Goal: Check status: Check status

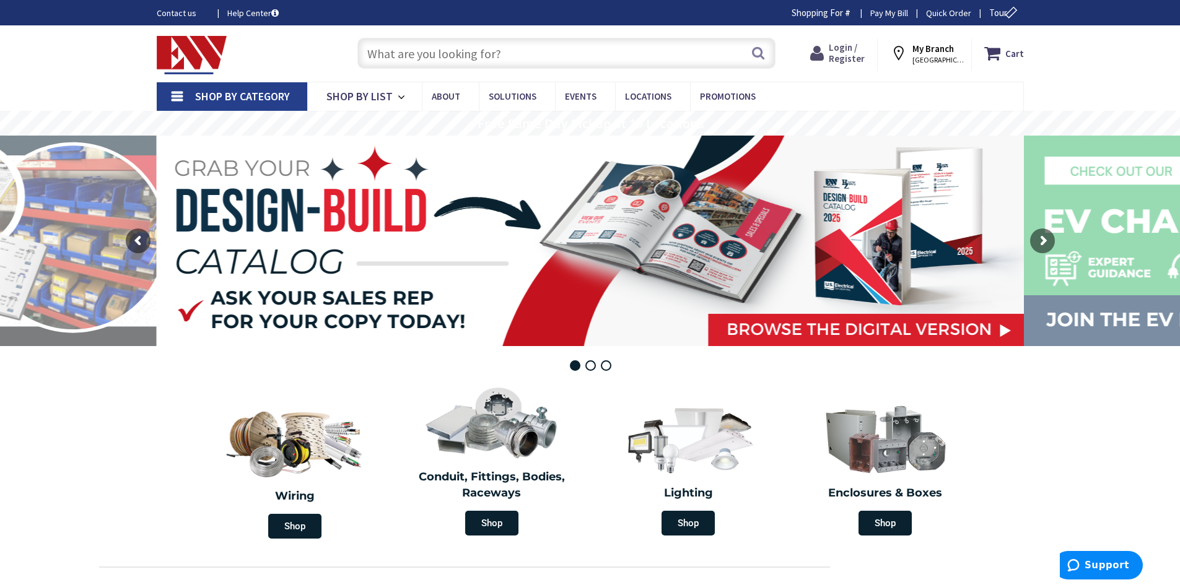
click at [855, 48] on span "Login / Register" at bounding box center [847, 52] width 36 height 23
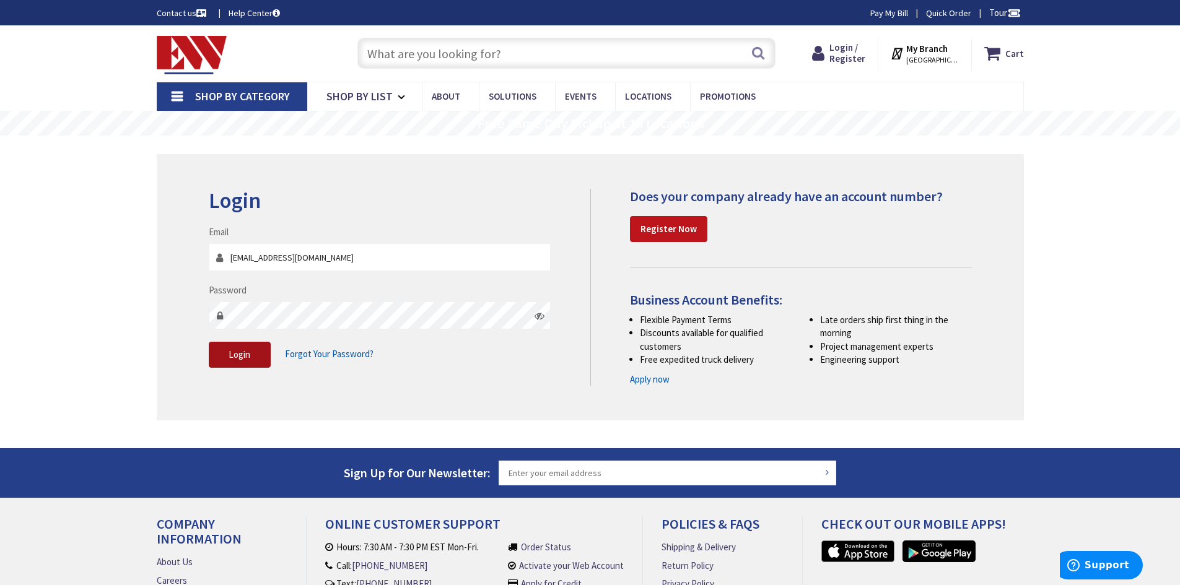
click at [234, 350] on span "Login" at bounding box center [240, 355] width 22 height 12
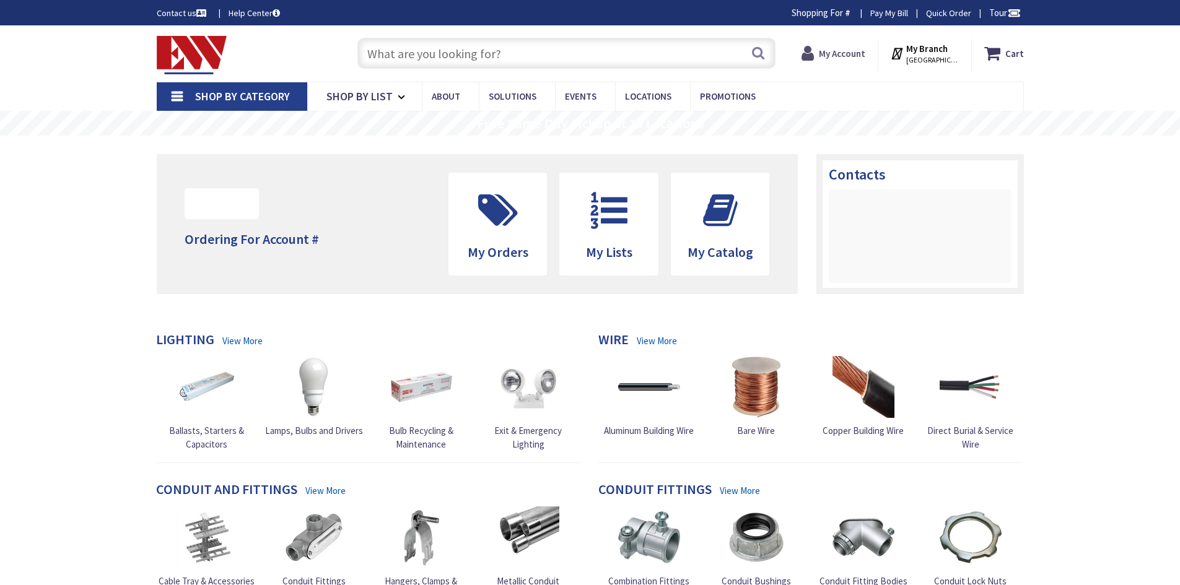
click at [860, 59] on span "My Account" at bounding box center [842, 53] width 46 height 22
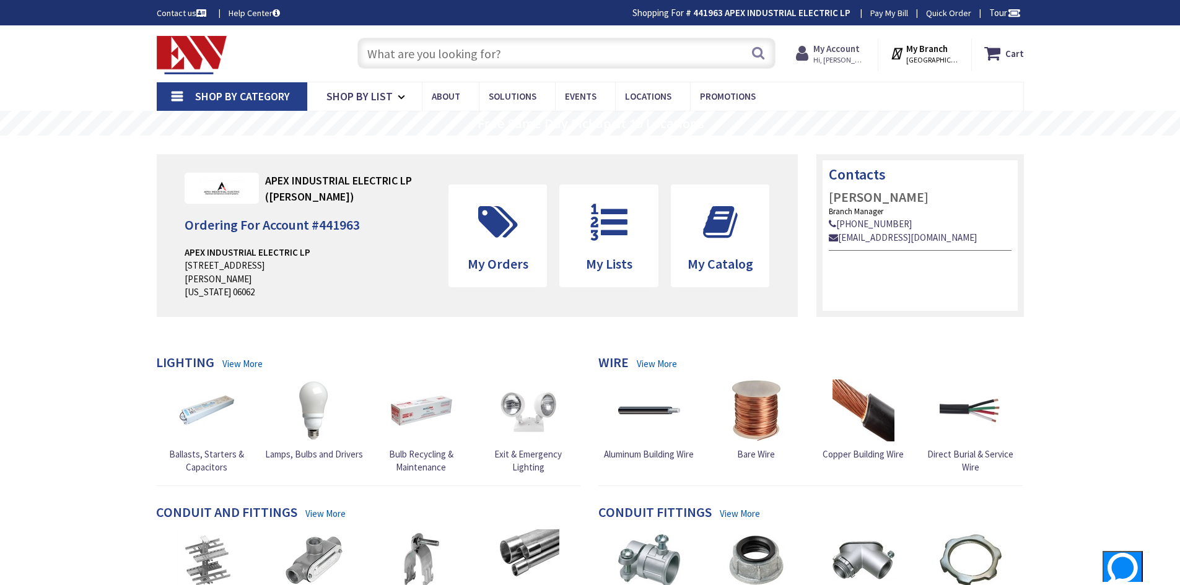
click at [849, 46] on strong "My Account" at bounding box center [836, 49] width 46 height 12
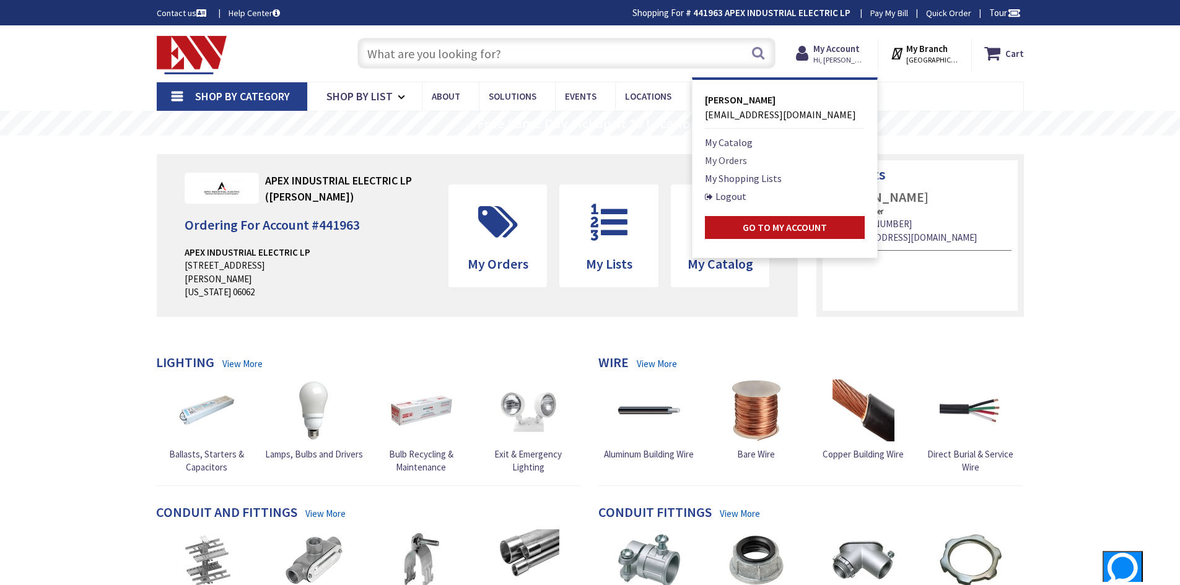
click at [738, 156] on link "My Orders" at bounding box center [726, 160] width 42 height 15
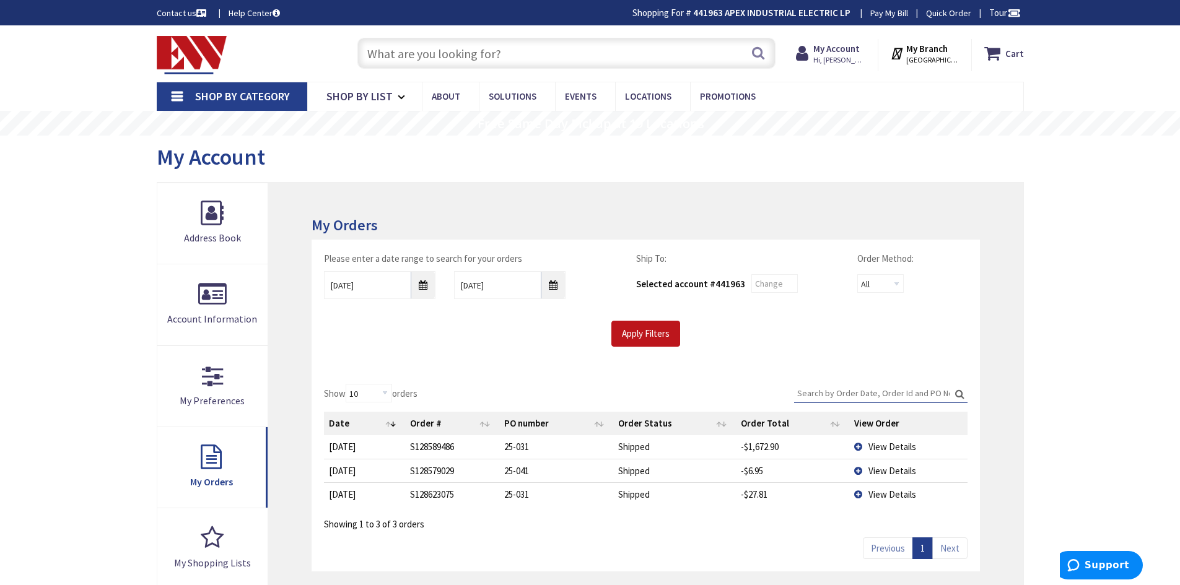
click at [881, 442] on span "View Details" at bounding box center [892, 447] width 48 height 12
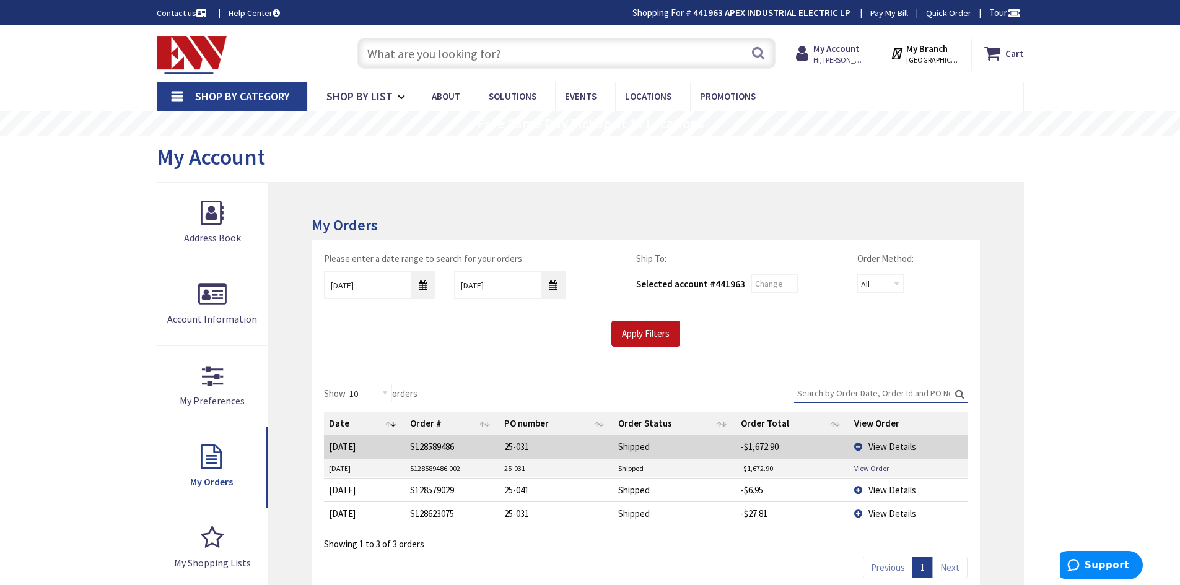
click at [886, 9] on link "Pay My Bill" at bounding box center [889, 13] width 38 height 12
